Goal: Transaction & Acquisition: Purchase product/service

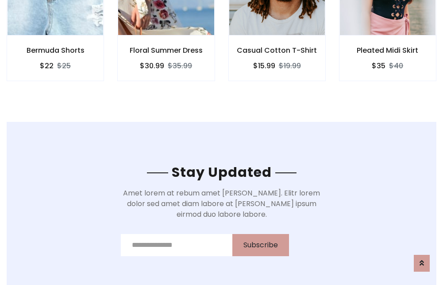
scroll to position [1334, 0]
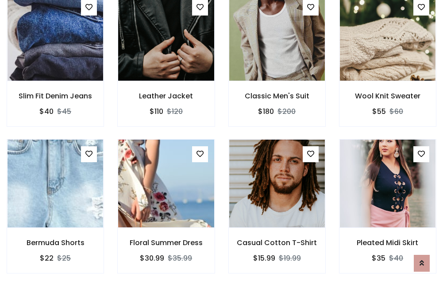
click at [222, 142] on div "Casual Cotton T-Shirt $15.99 $19.99" at bounding box center [277, 212] width 111 height 147
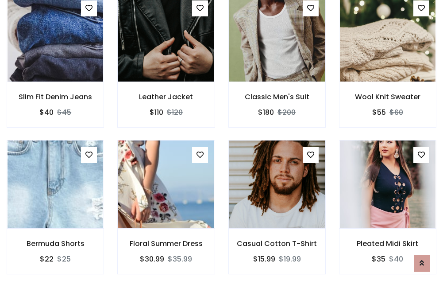
click at [222, 142] on div "Casual Cotton T-Shirt $15.99 $19.99" at bounding box center [277, 213] width 111 height 147
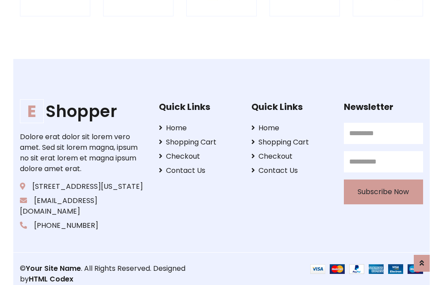
scroll to position [1686, 0]
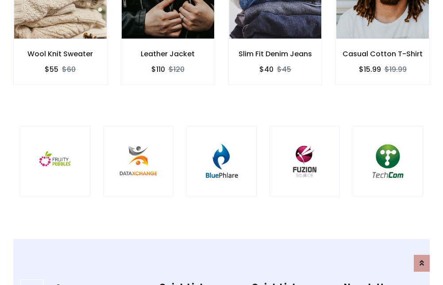
click at [221, 142] on img at bounding box center [222, 161] width 48 height 48
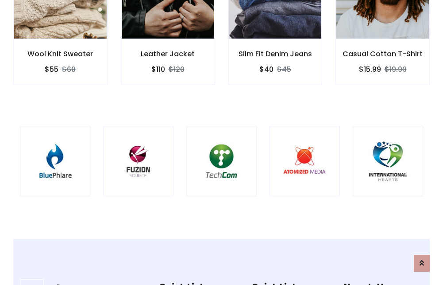
click at [221, 142] on img at bounding box center [222, 161] width 48 height 48
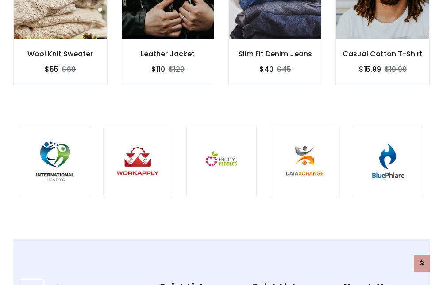
scroll to position [0, 0]
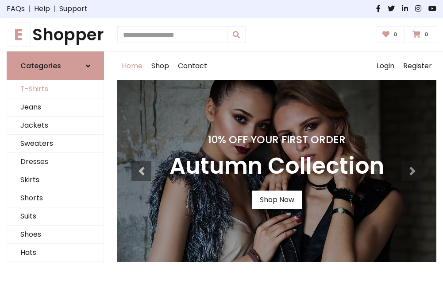
click at [55, 89] on link "T-Shirts" at bounding box center [55, 89] width 97 height 18
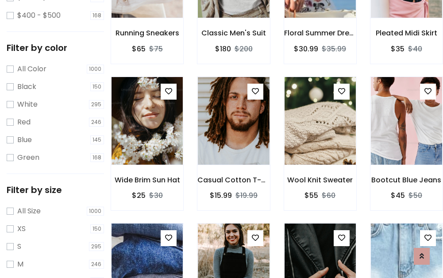
scroll to position [310, 0]
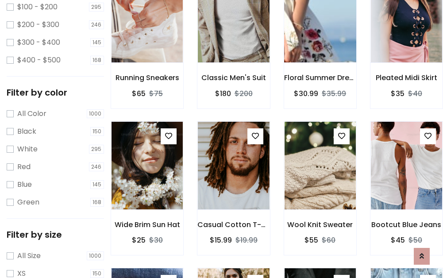
click at [320, 31] on img at bounding box center [320, 18] width 85 height 213
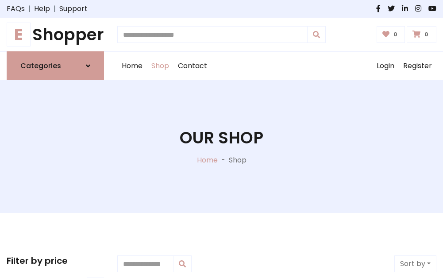
click at [55, 35] on h1 "E Shopper" at bounding box center [55, 34] width 97 height 19
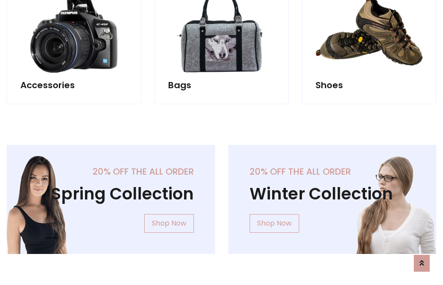
scroll to position [861, 0]
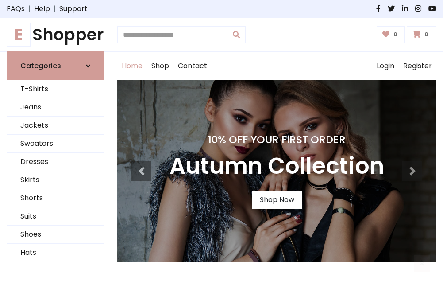
scroll to position [291, 0]
